Goal: Find specific page/section: Find specific page/section

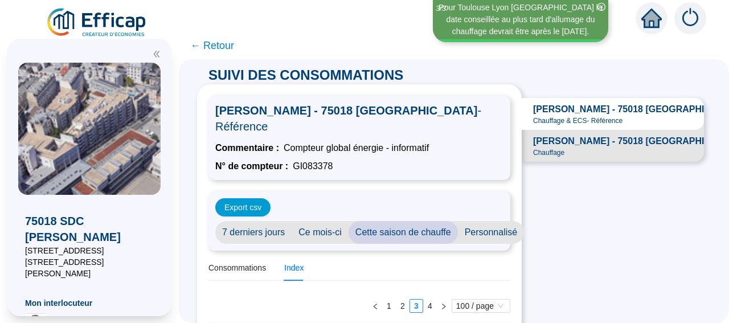
scroll to position [2153, 0]
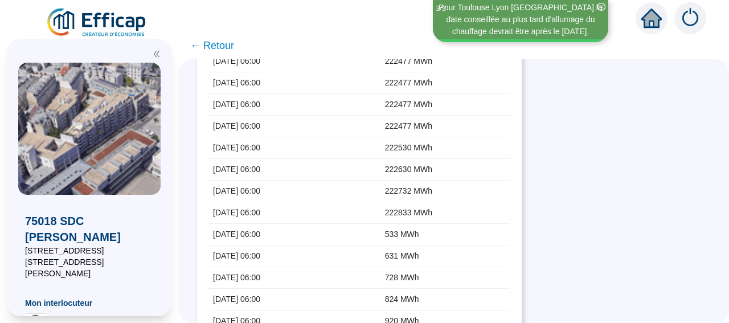
click at [212, 46] on span "← Retour" at bounding box center [212, 46] width 44 height 16
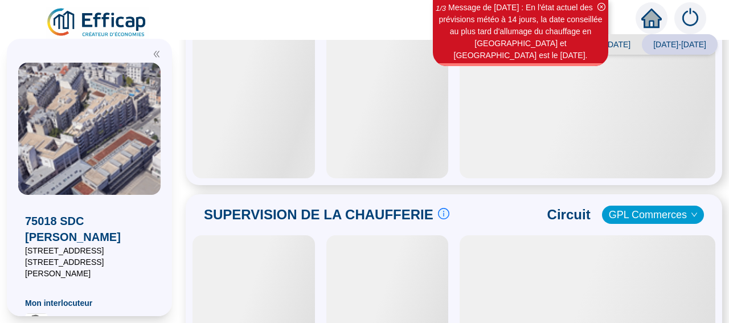
scroll to position [334, 0]
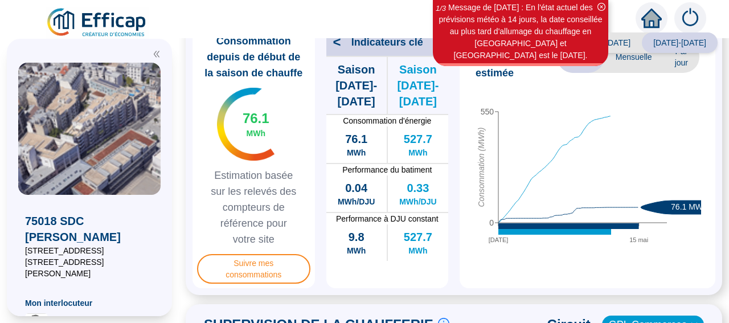
click at [601, 6] on icon "close-circle" at bounding box center [601, 7] width 8 height 8
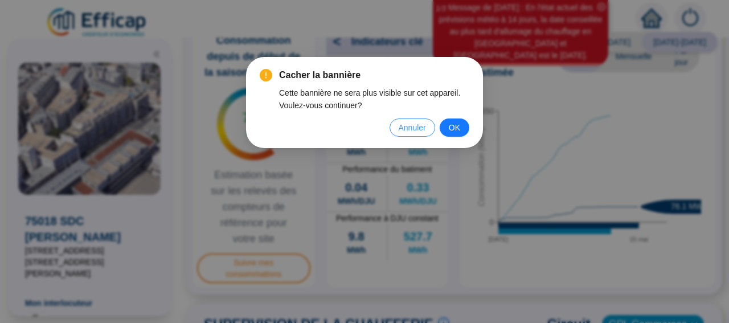
click at [413, 127] on span "Annuler" at bounding box center [412, 127] width 27 height 13
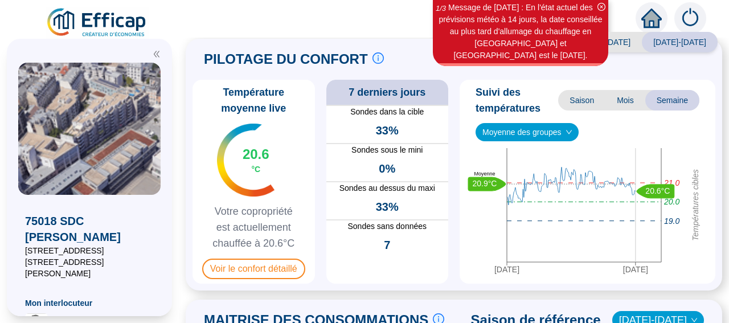
scroll to position [22, 0]
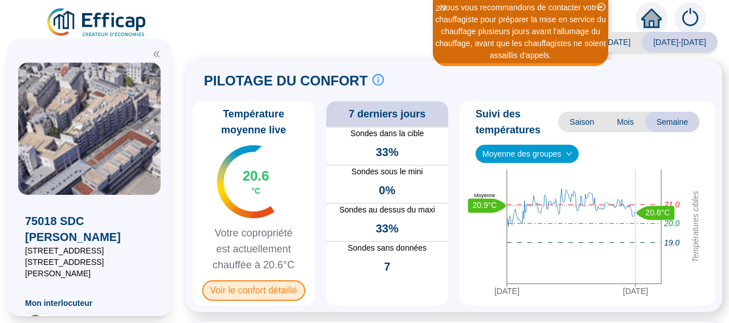
click at [223, 293] on span "Voir le confort détaillé" at bounding box center [253, 290] width 103 height 20
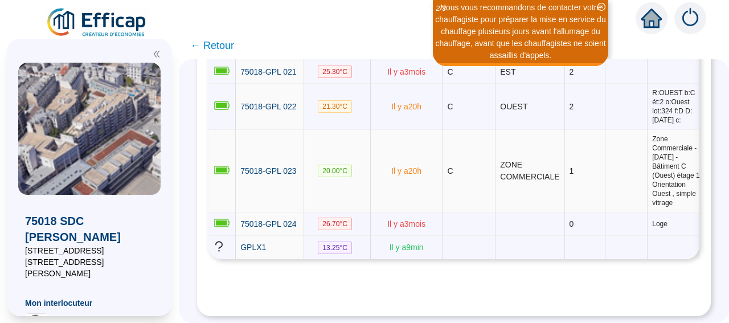
scroll to position [1308, 0]
